Goal: Task Accomplishment & Management: Manage account settings

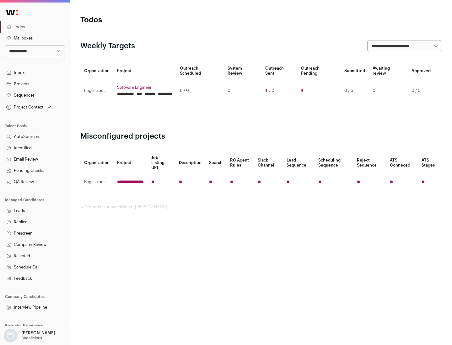
click at [35, 84] on link "Projects" at bounding box center [35, 84] width 70 height 11
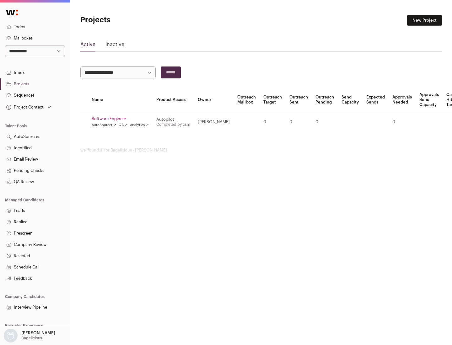
click at [122, 119] on link "Software Engineer" at bounding box center [120, 119] width 57 height 5
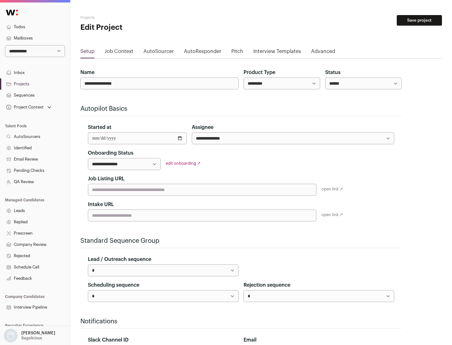
click at [420, 20] on button "Save project" at bounding box center [419, 20] width 45 height 11
